Goal: Information Seeking & Learning: Learn about a topic

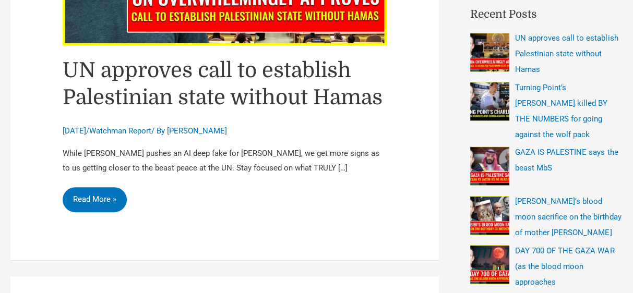
scroll to position [312, 0]
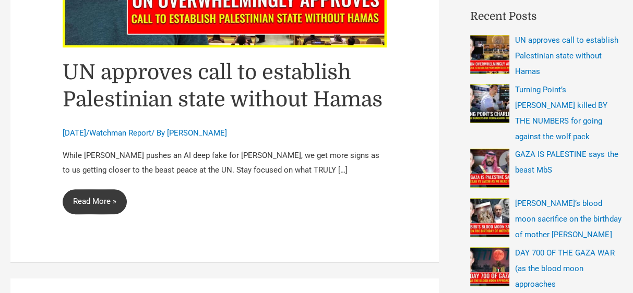
click at [112, 197] on link "UN approves call to establish Palestinian state without Hamas Read More »" at bounding box center [95, 201] width 64 height 25
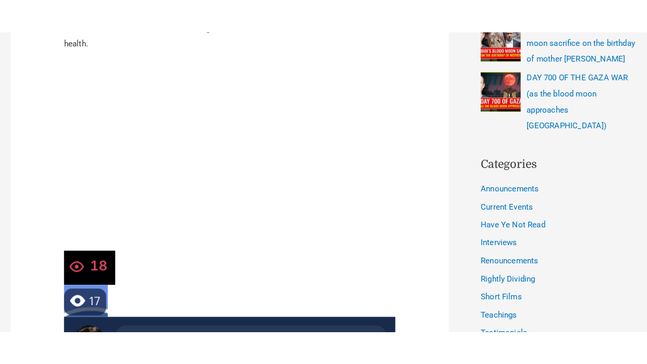
scroll to position [526, 0]
